Goal: Answer question/provide support: Ask a question

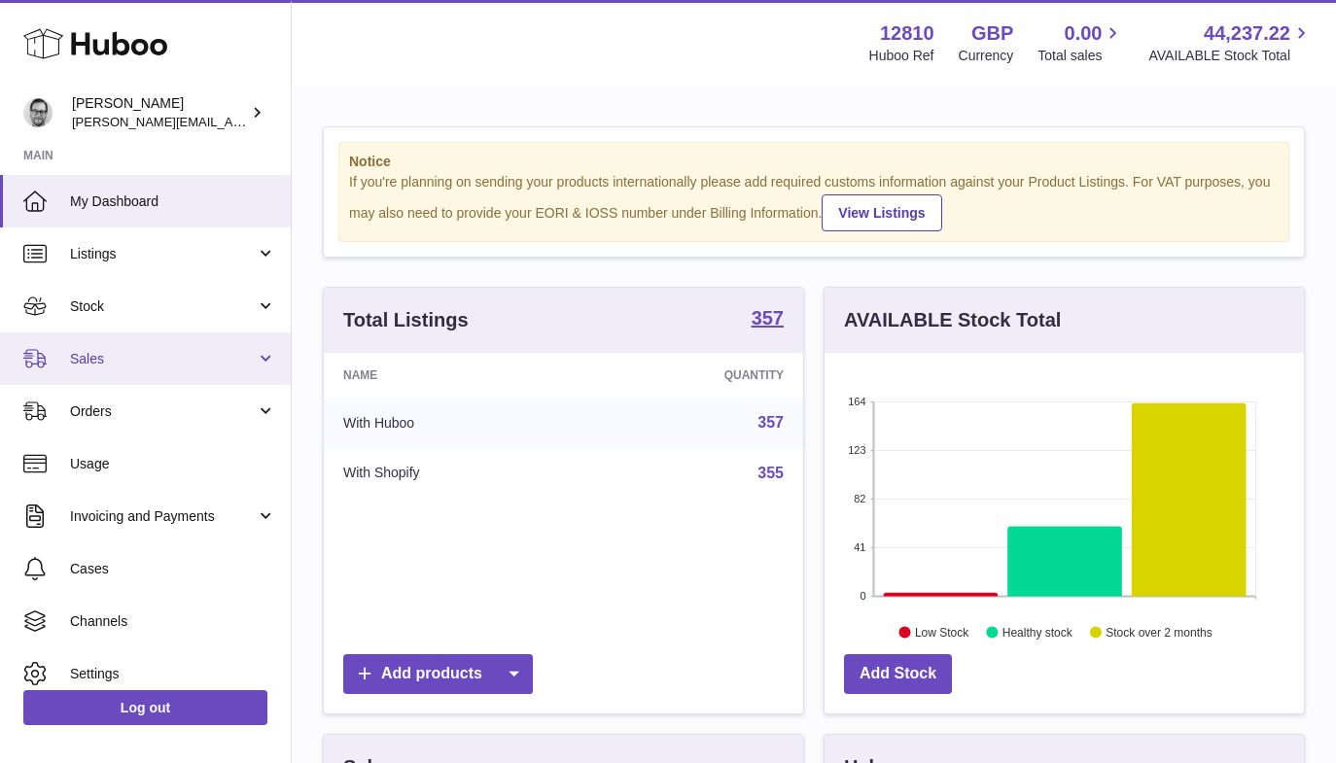
click at [107, 367] on span "Sales" at bounding box center [163, 359] width 186 height 18
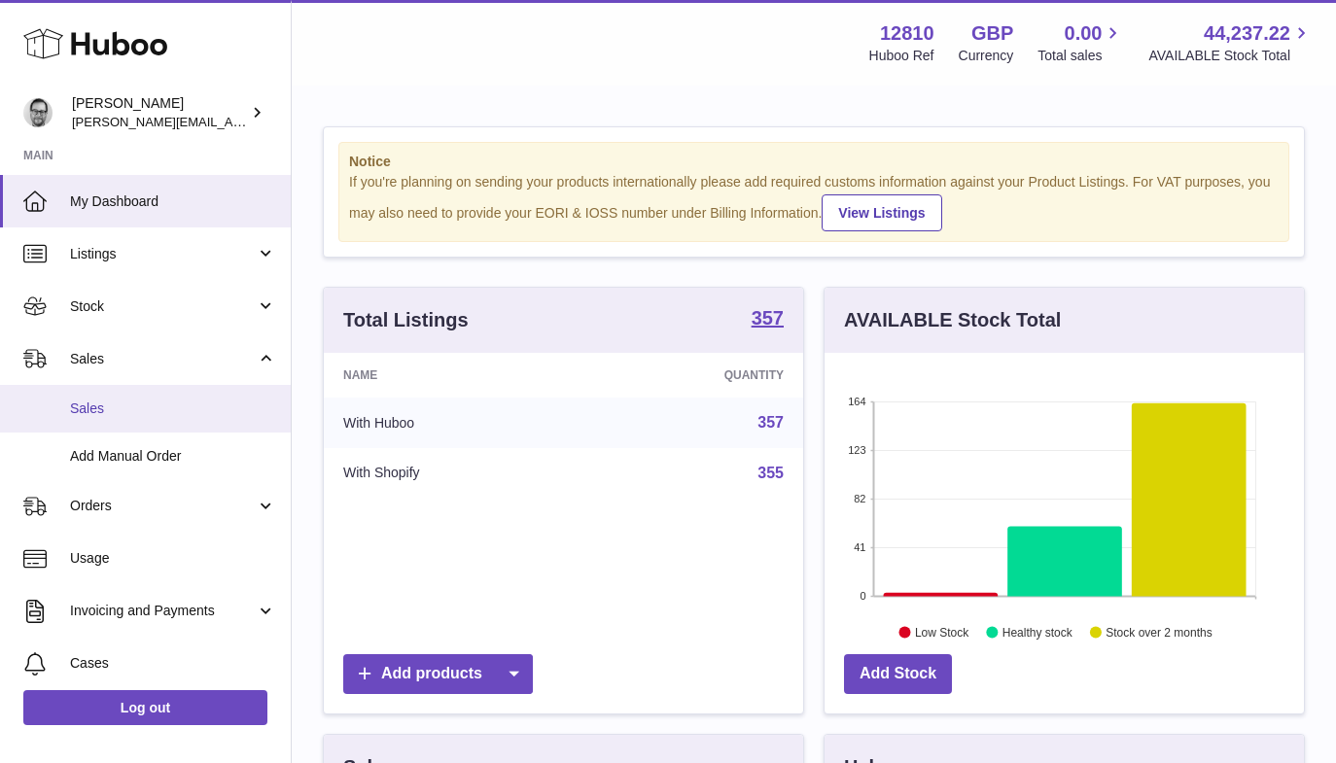
click at [113, 418] on link "Sales" at bounding box center [145, 409] width 291 height 48
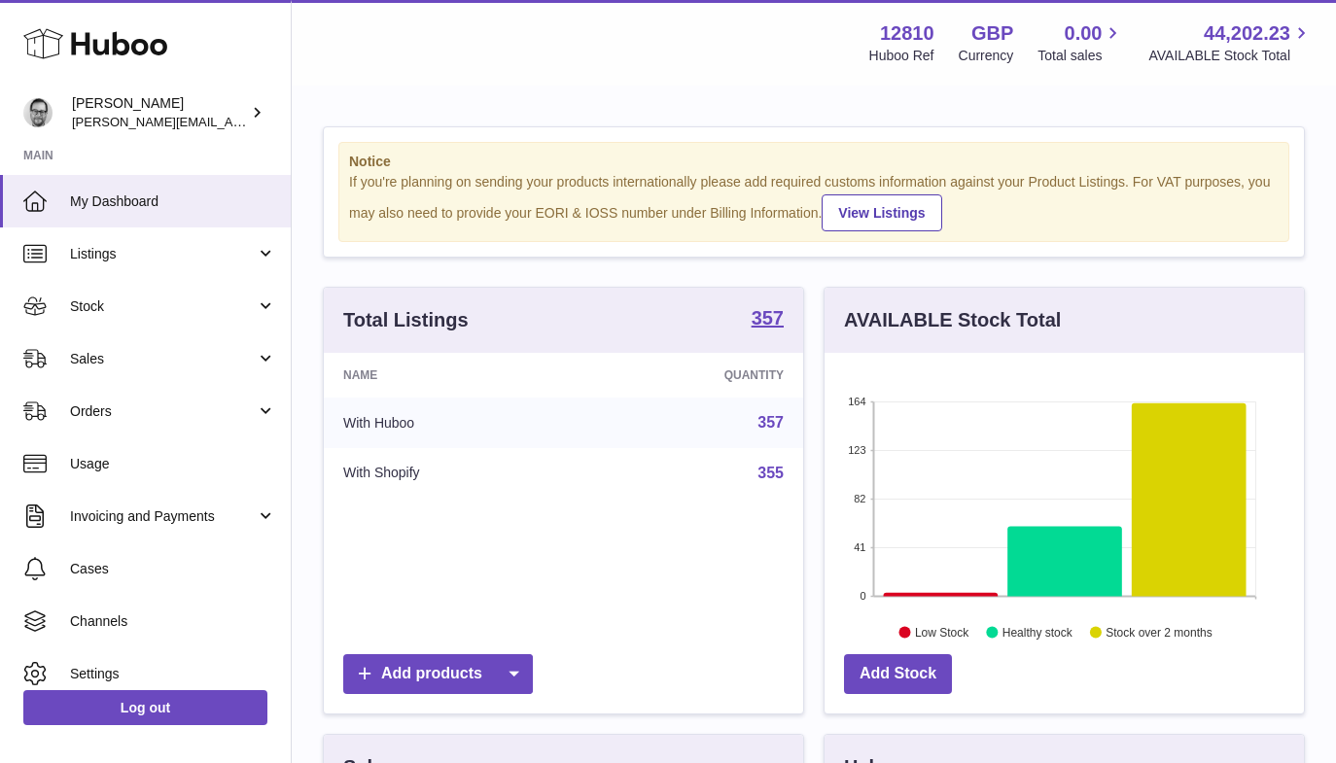
scroll to position [303, 479]
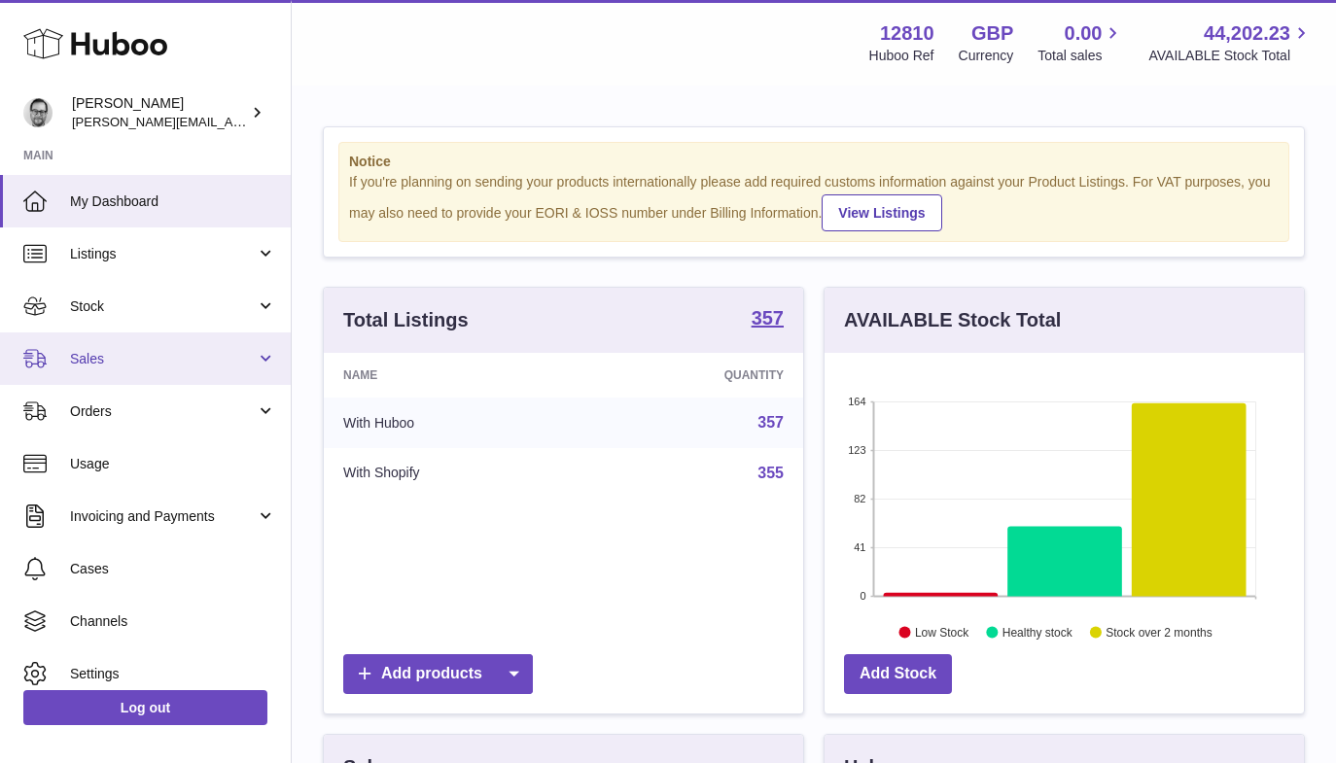
click at [126, 365] on span "Sales" at bounding box center [163, 359] width 186 height 18
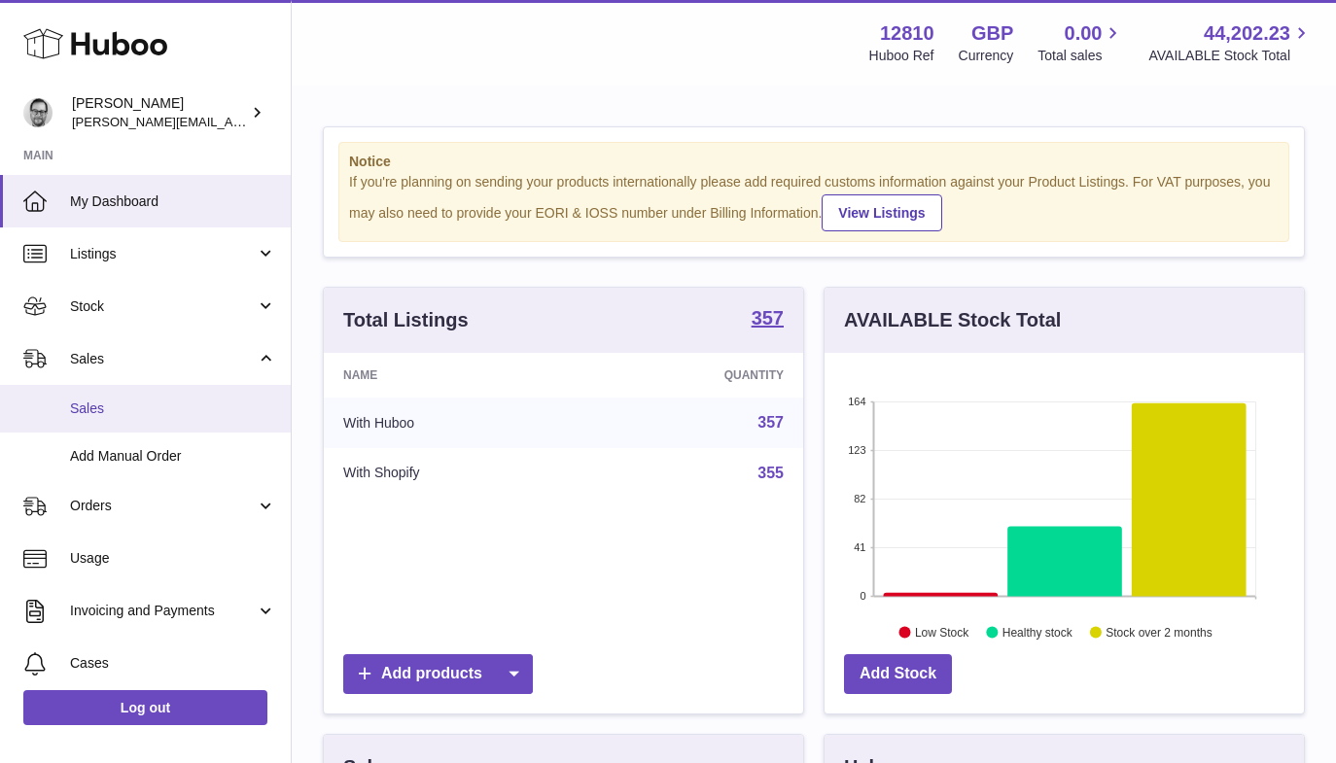
click at [119, 419] on link "Sales" at bounding box center [145, 409] width 291 height 48
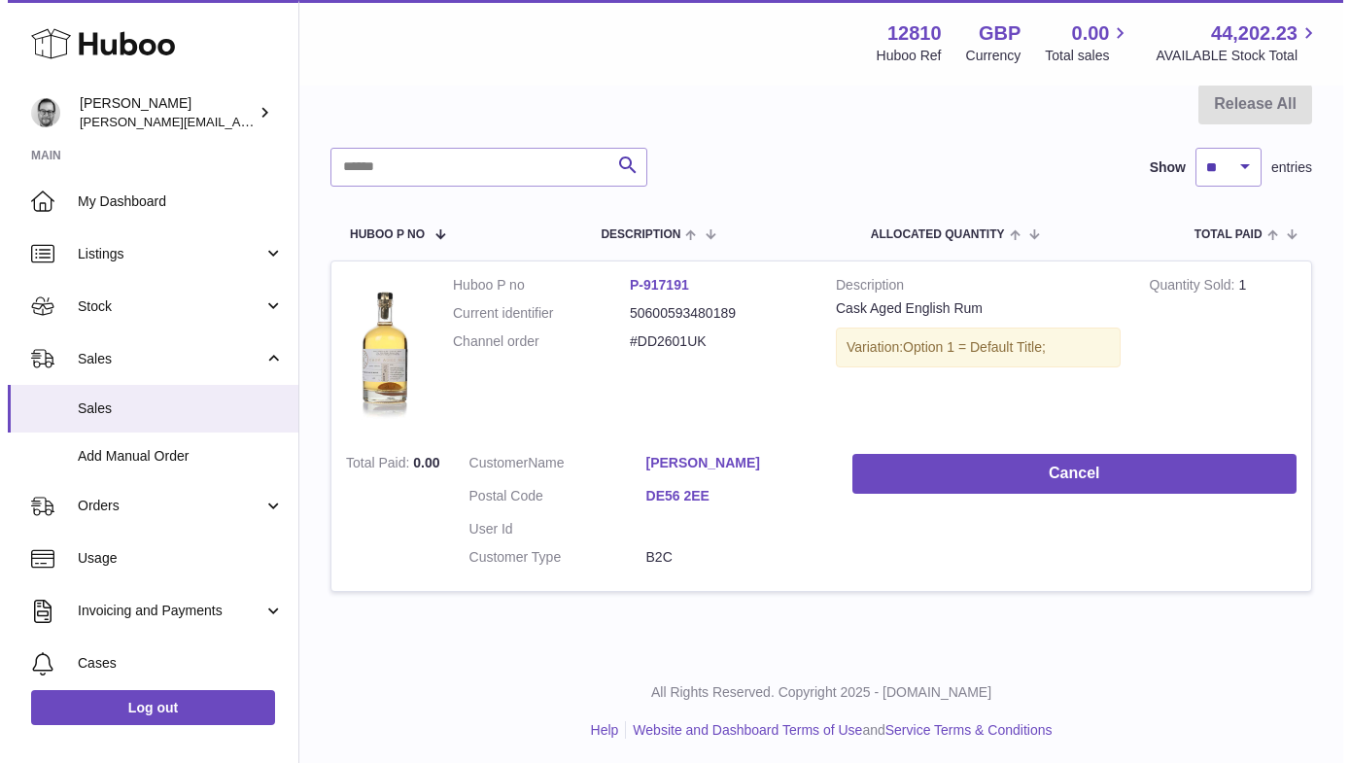
scroll to position [202, 0]
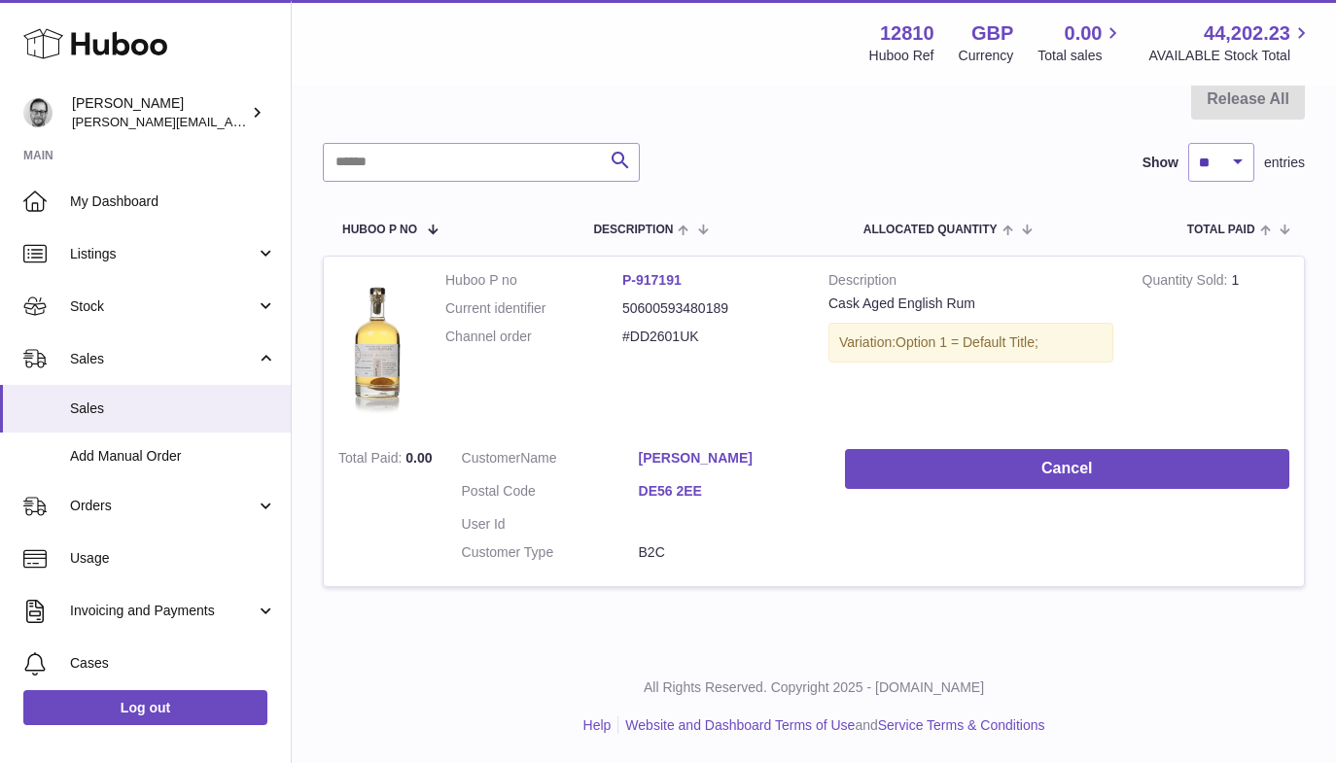
click at [679, 484] on link "DE56 2EE" at bounding box center [727, 491] width 177 height 18
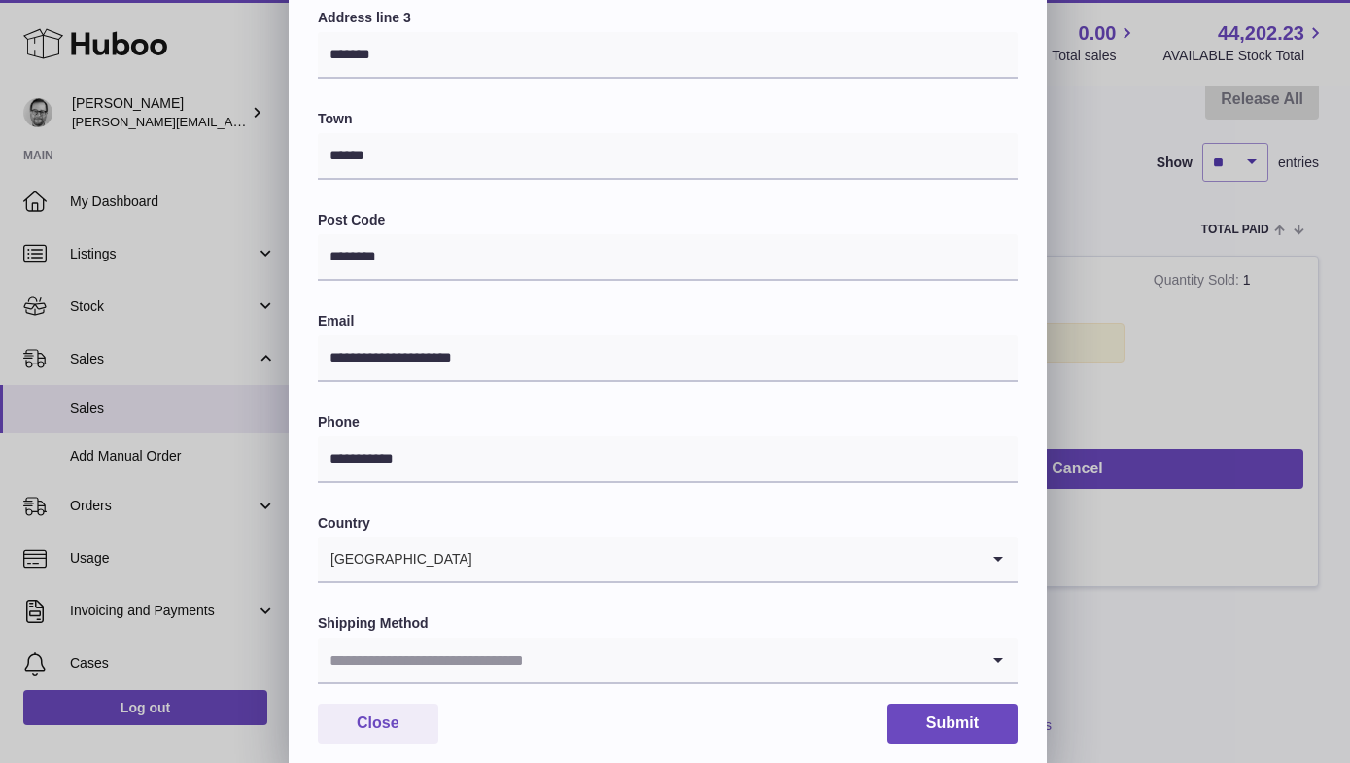
scroll to position [462, 0]
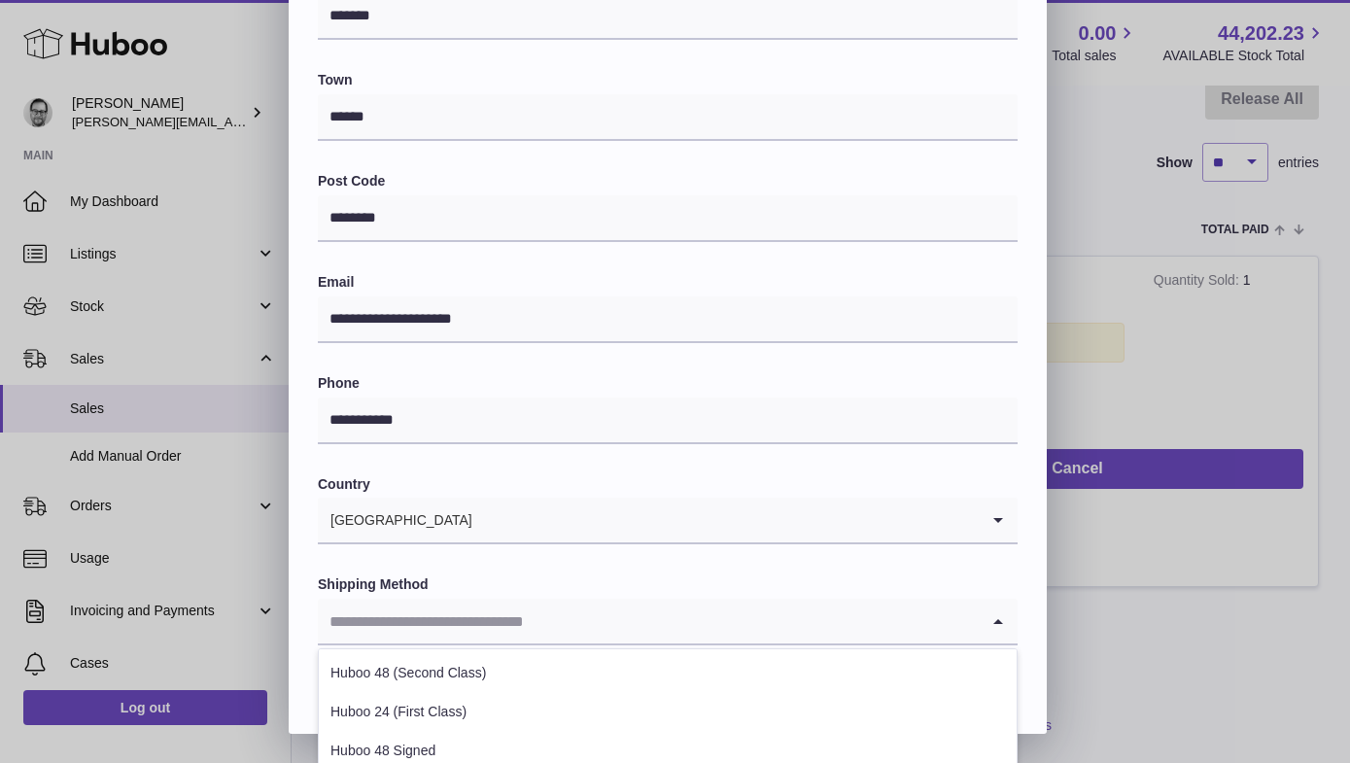
click at [1000, 619] on icon "Search for option" at bounding box center [998, 621] width 39 height 45
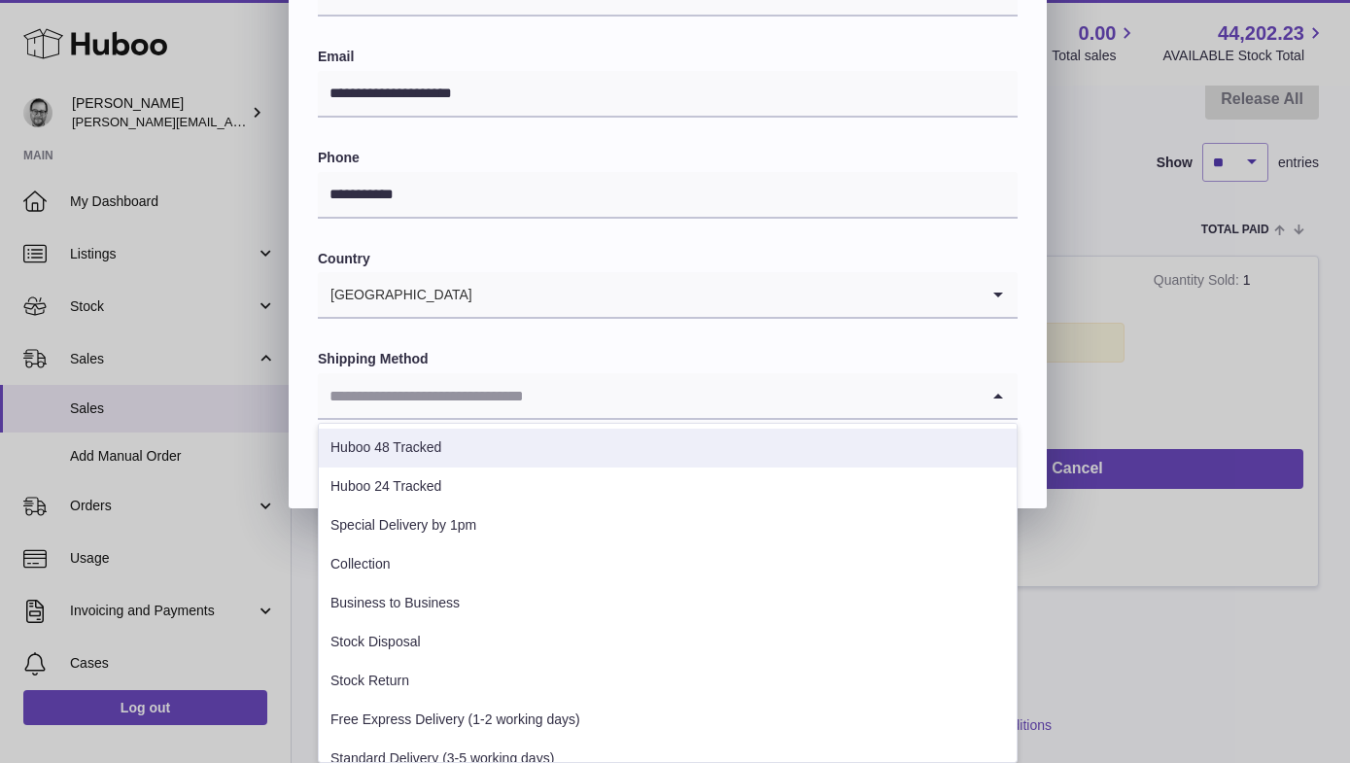
scroll to position [177, 0]
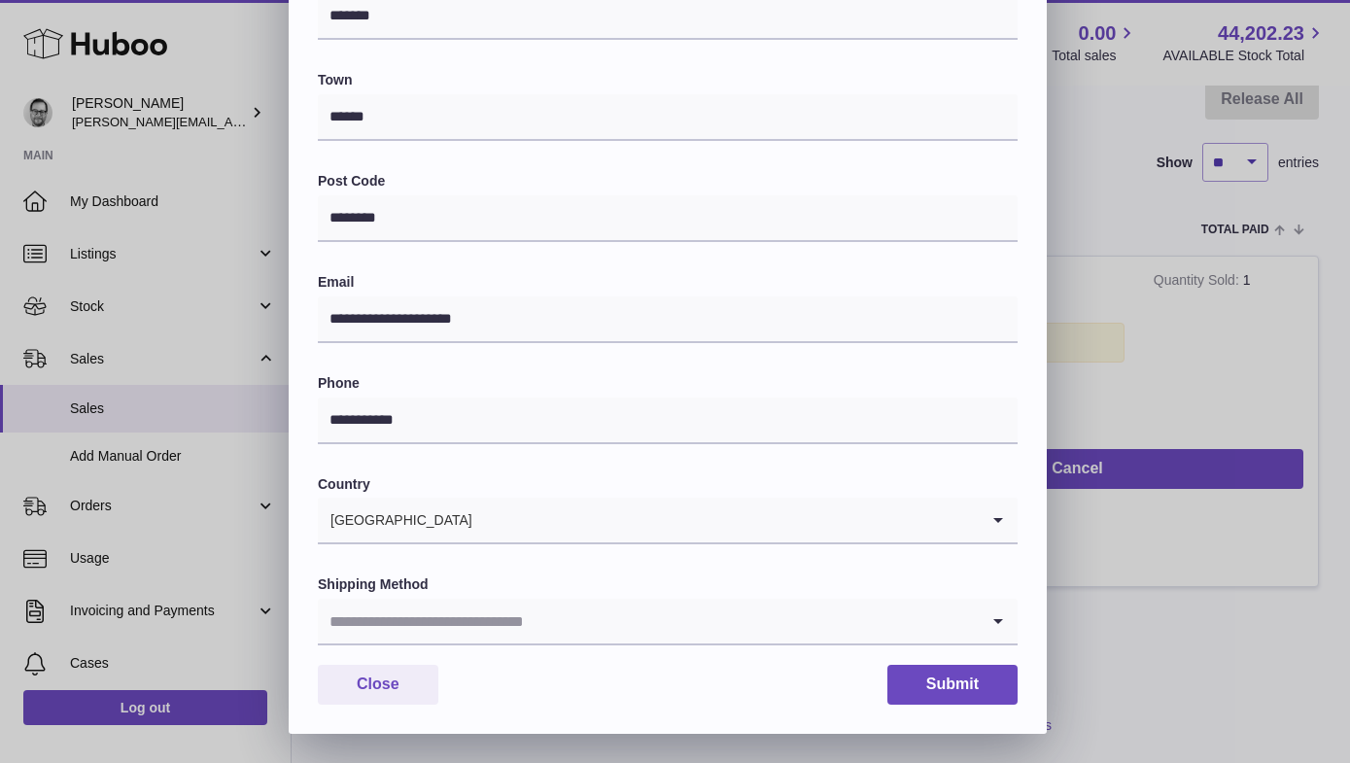
scroll to position [462, 0]
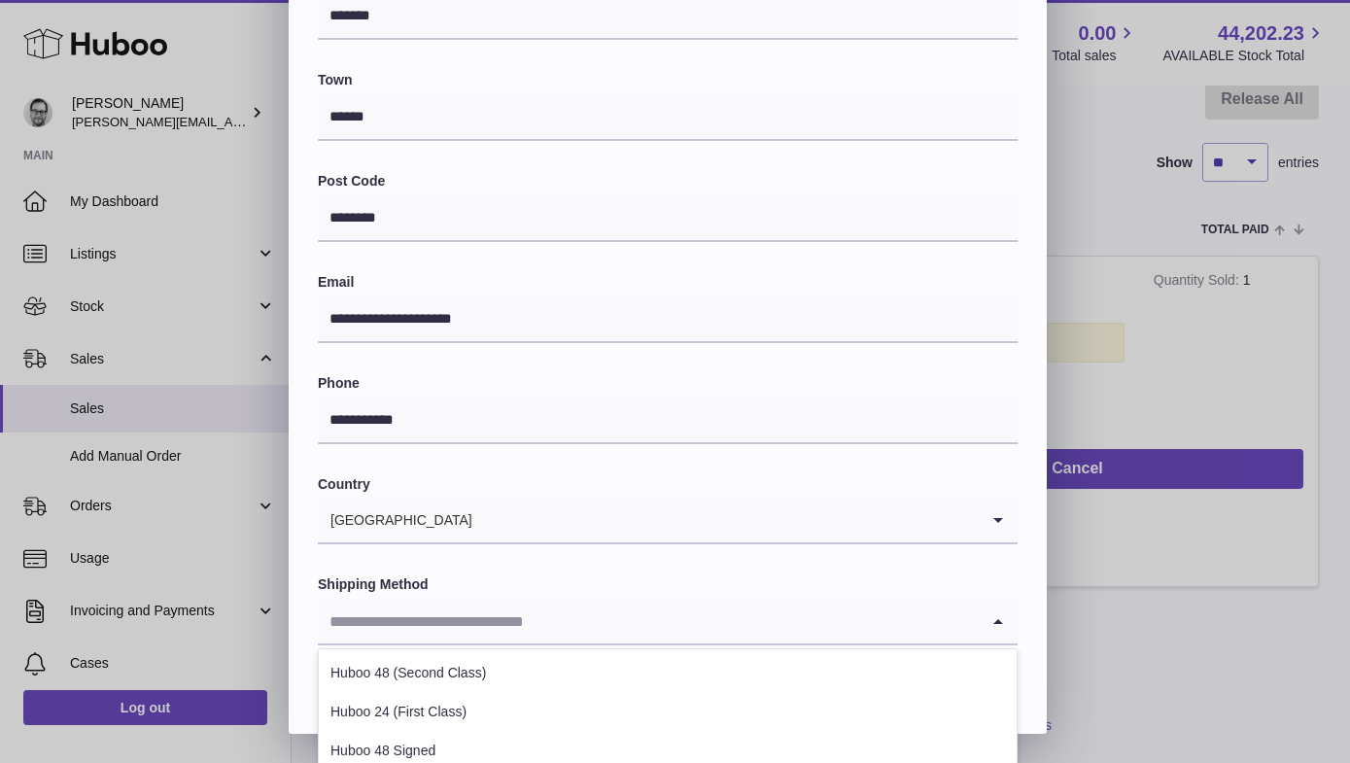
click at [481, 621] on input "Search for option" at bounding box center [648, 621] width 661 height 45
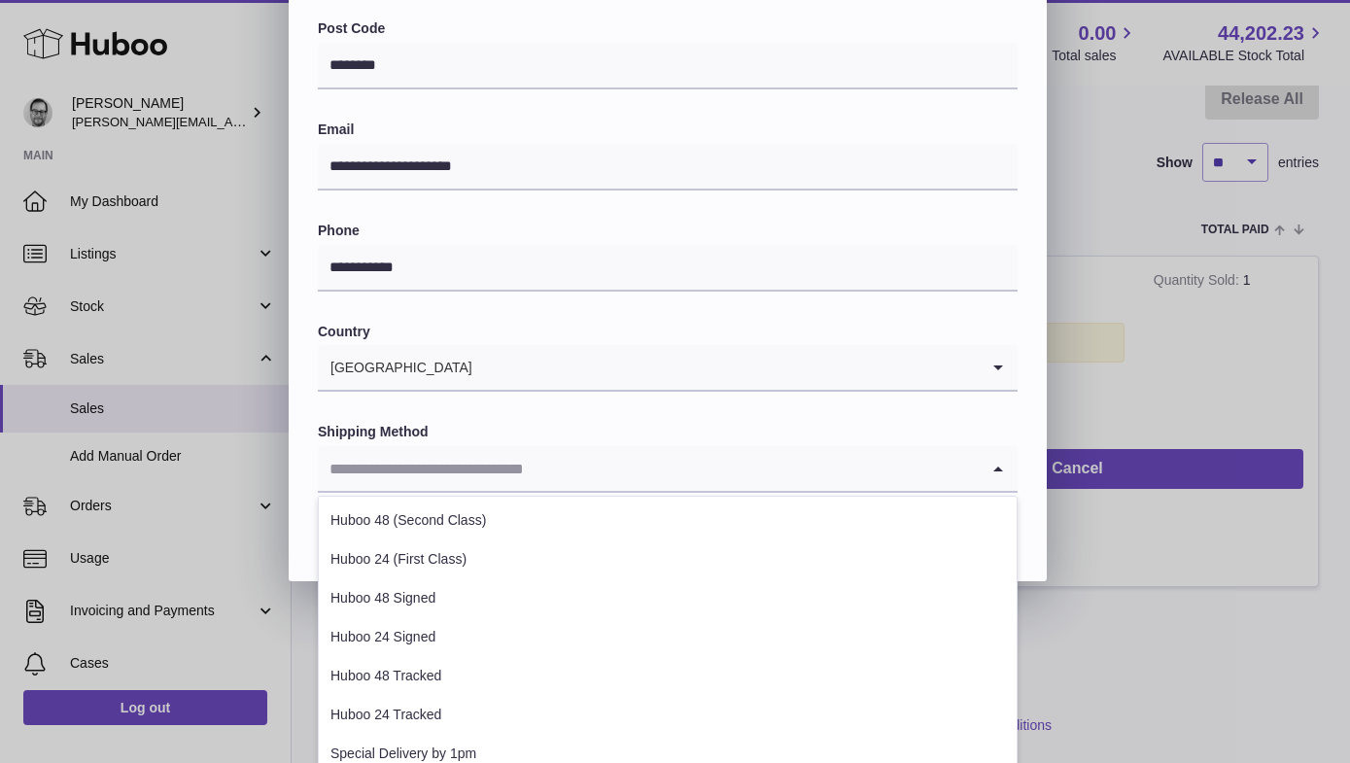
scroll to position [687, 0]
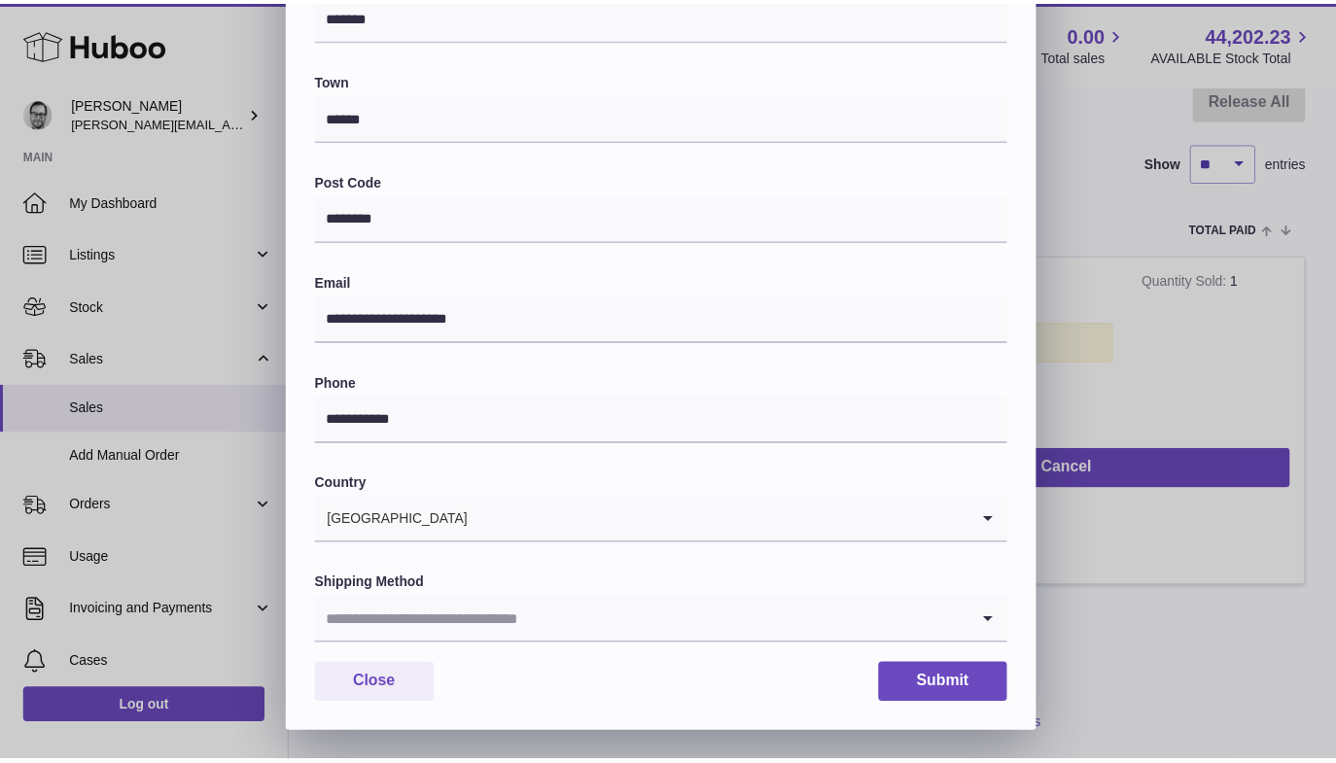
scroll to position [0, 0]
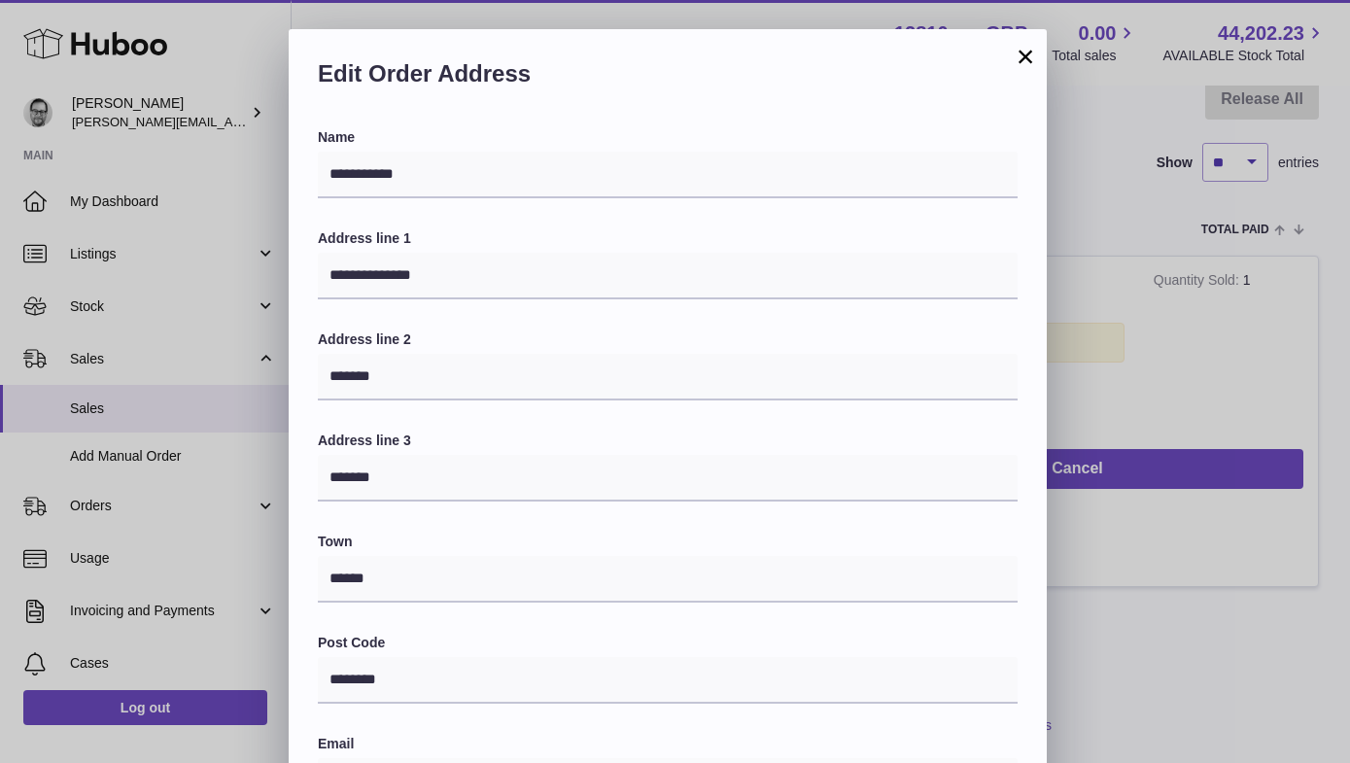
click at [1029, 57] on button "×" at bounding box center [1025, 56] width 23 height 23
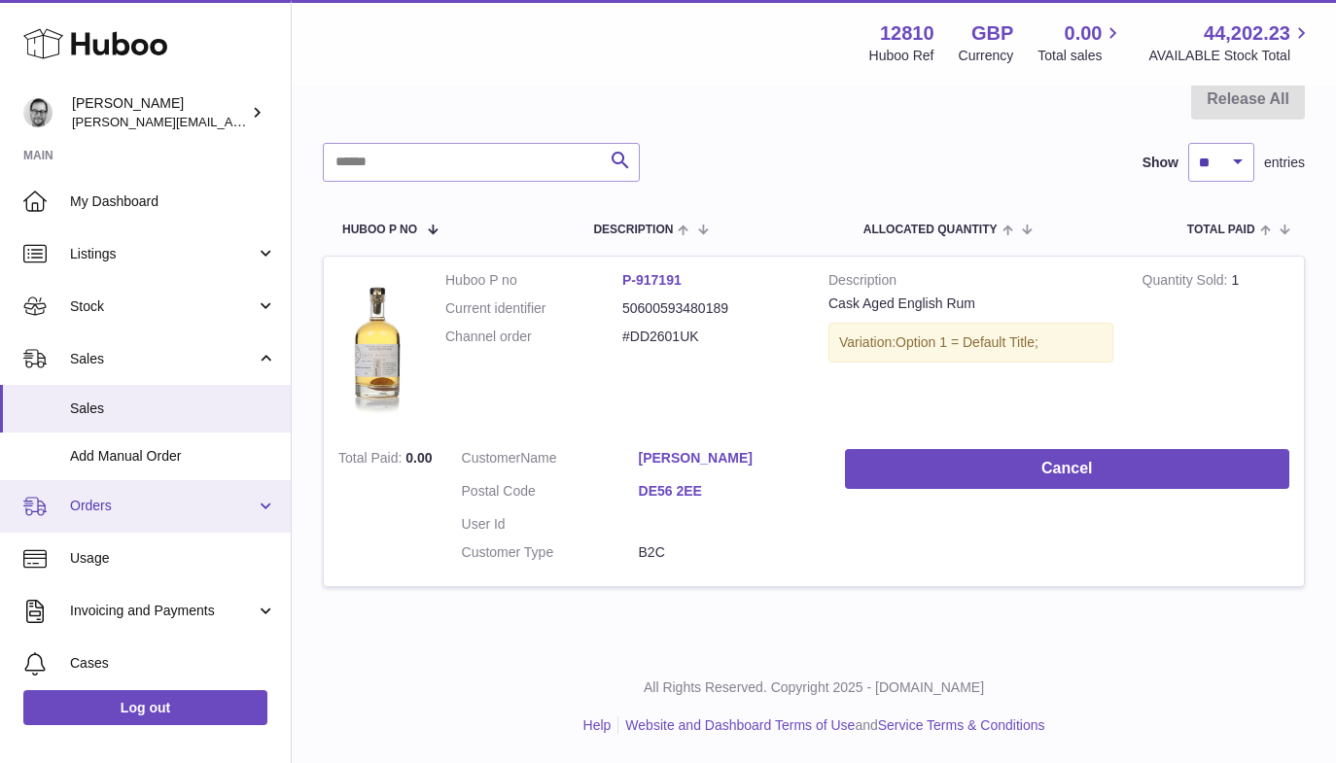
click at [106, 509] on span "Orders" at bounding box center [163, 506] width 186 height 18
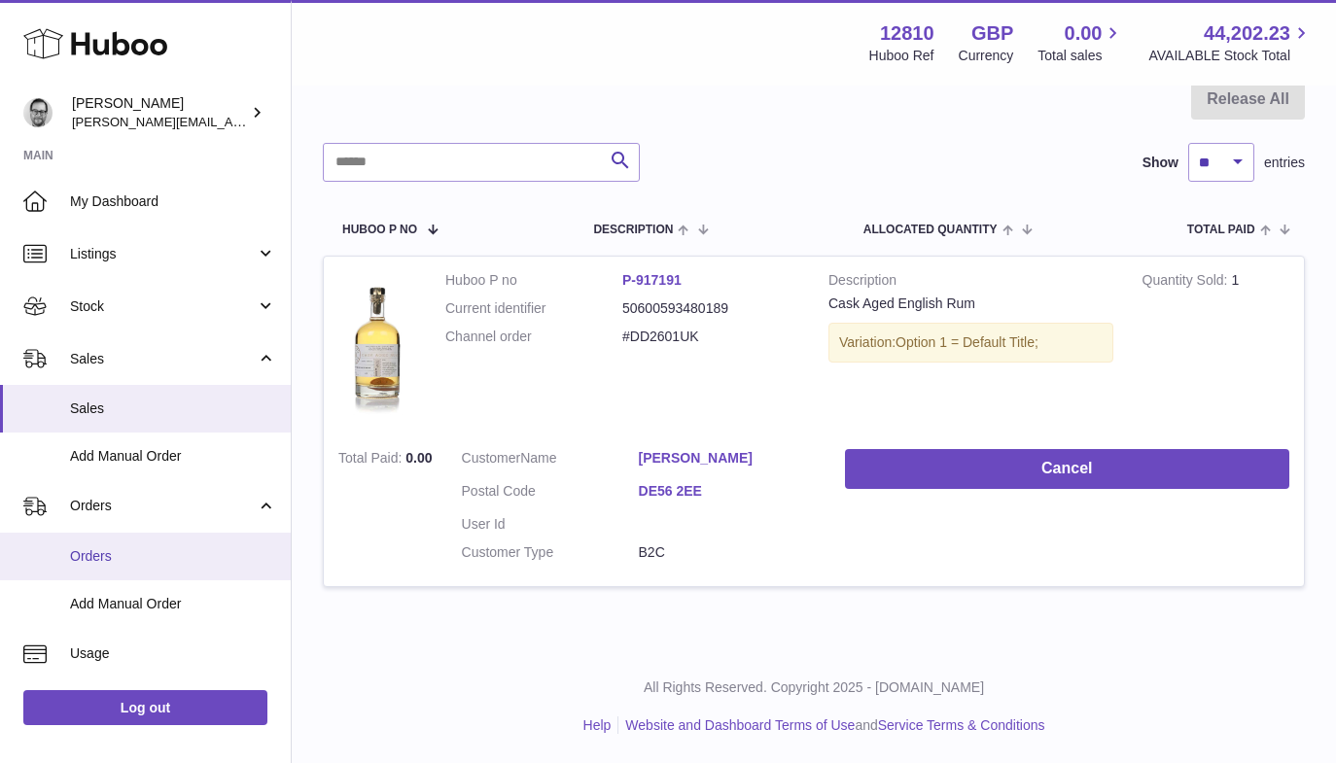
click at [108, 561] on span "Orders" at bounding box center [173, 556] width 206 height 18
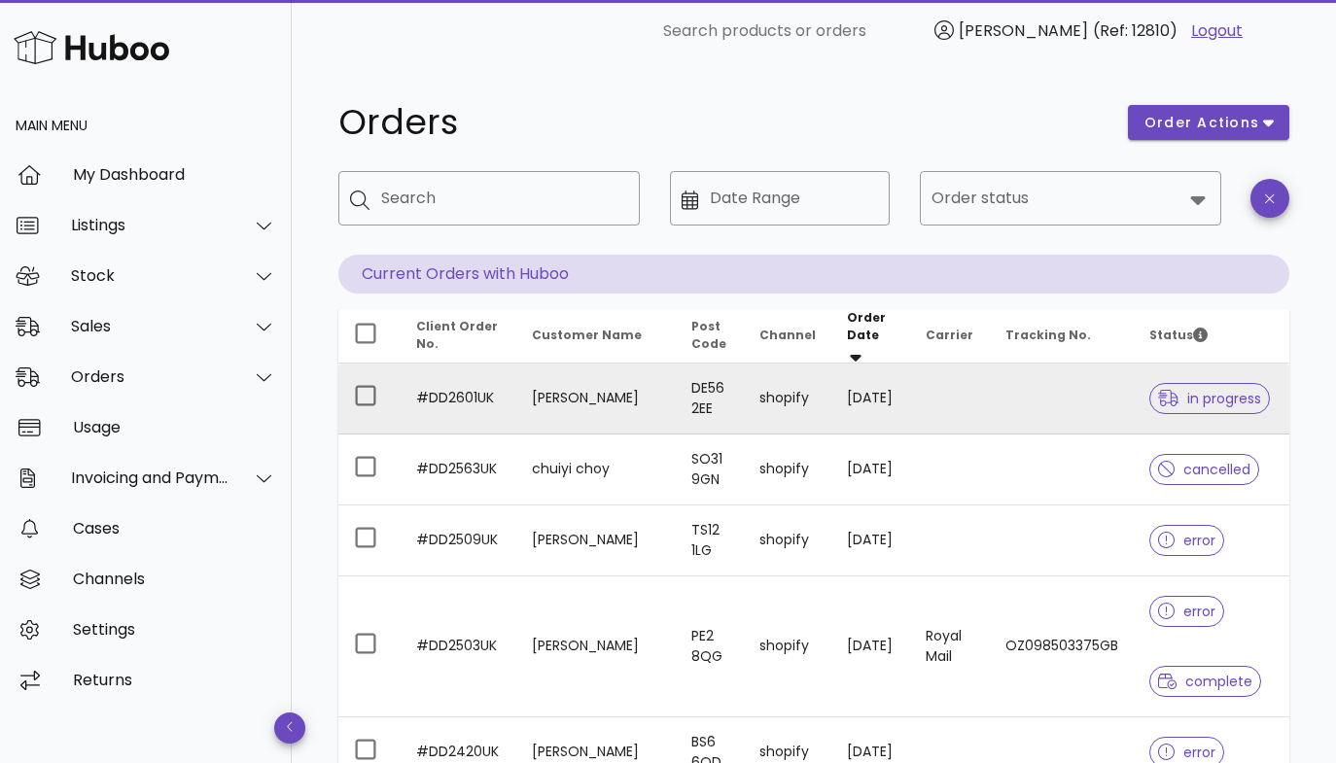
click at [578, 390] on td "Alan Bowler" at bounding box center [595, 399] width 159 height 71
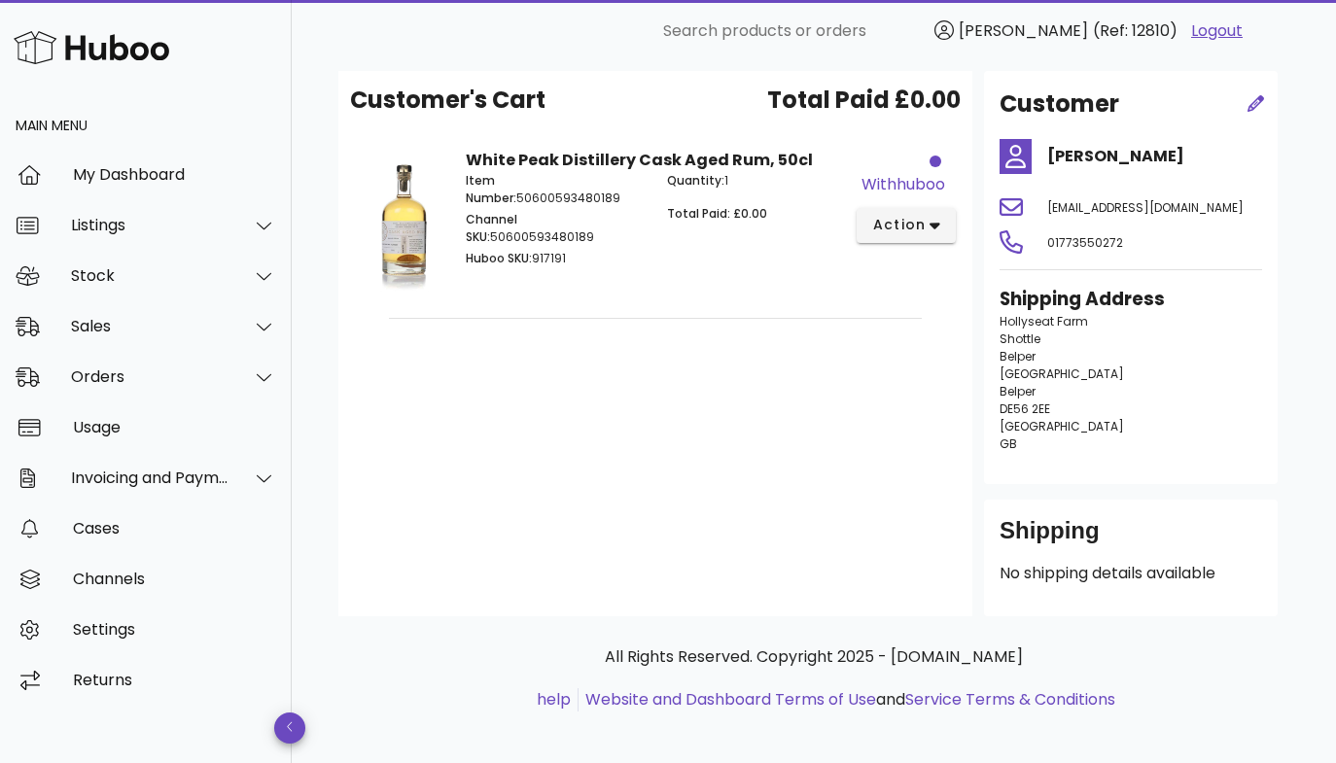
scroll to position [82, 0]
click at [932, 219] on icon "button" at bounding box center [934, 224] width 11 height 17
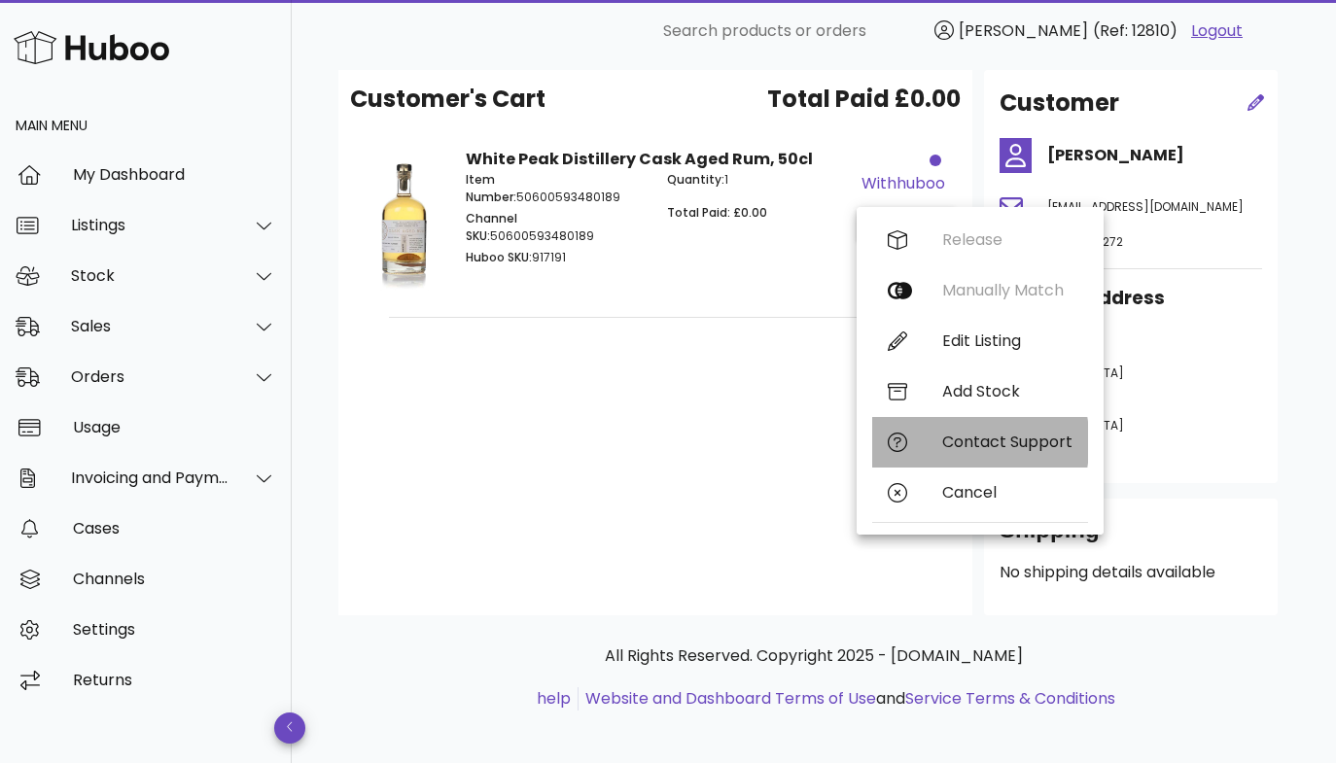
click at [989, 447] on div "Contact Support" at bounding box center [1007, 442] width 130 height 18
